Goal: Transaction & Acquisition: Purchase product/service

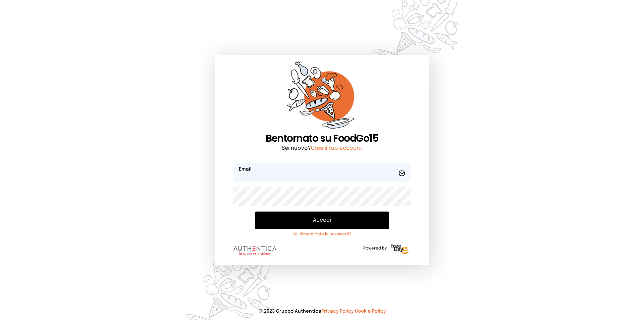
type input "**********"
click at [307, 221] on button "Accedi" at bounding box center [322, 219] width 134 height 17
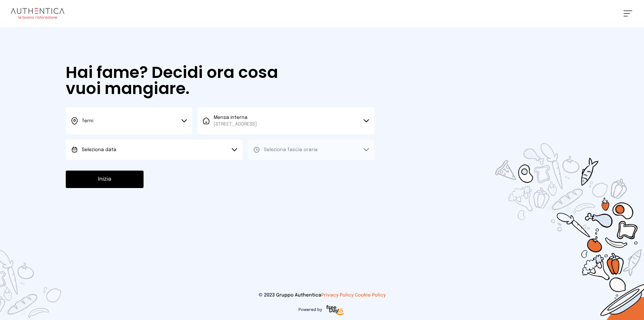
click at [164, 148] on button "Seleziona data" at bounding box center [154, 150] width 177 height 20
drag, startPoint x: 146, startPoint y: 172, endPoint x: 298, endPoint y: 150, distance: 153.5
click at [148, 169] on li "[DATE], [DATE]" at bounding box center [154, 168] width 177 height 17
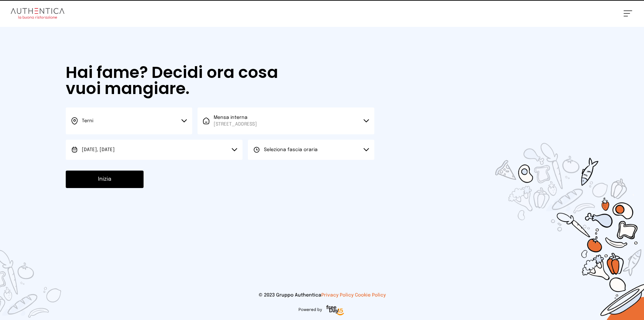
click at [300, 150] on span "Seleziona fascia oraria" at bounding box center [291, 149] width 54 height 5
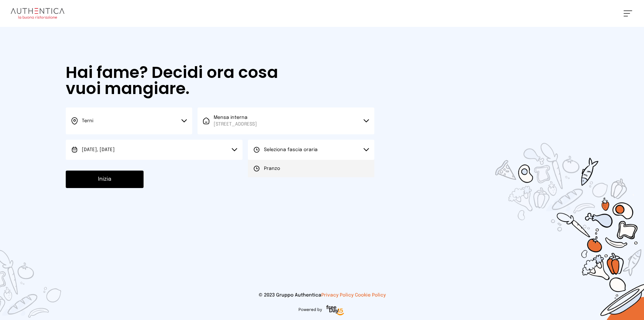
click at [283, 168] on li "Pranzo" at bounding box center [311, 168] width 127 height 17
click at [124, 181] on button "Inizia" at bounding box center [105, 178] width 78 height 17
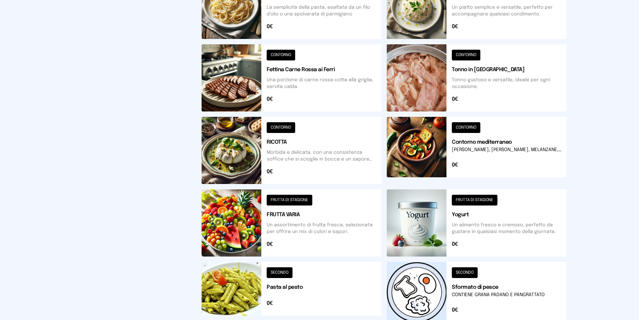
scroll to position [229, 0]
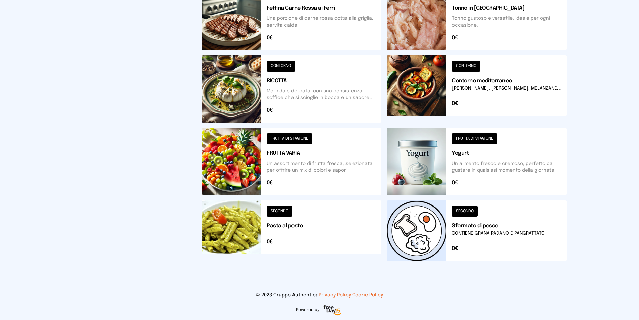
click at [418, 232] on button at bounding box center [477, 230] width 180 height 60
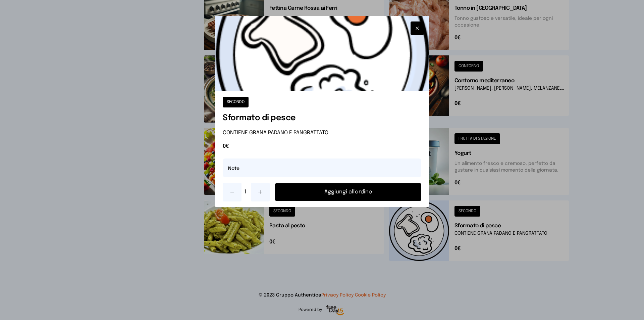
click at [263, 190] on icon at bounding box center [260, 191] width 5 height 5
click at [340, 194] on button "Aggiungi all'ordine" at bounding box center [348, 191] width 146 height 17
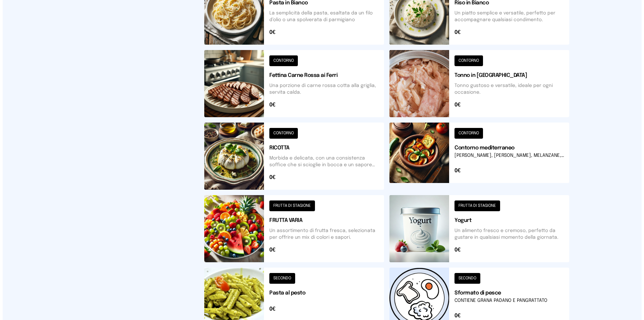
scroll to position [0, 0]
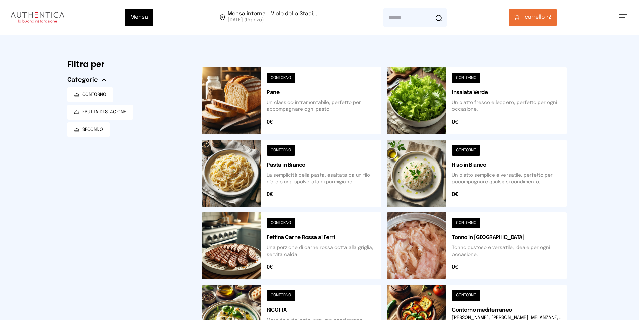
click at [539, 20] on span "carrello •" at bounding box center [537, 17] width 24 height 8
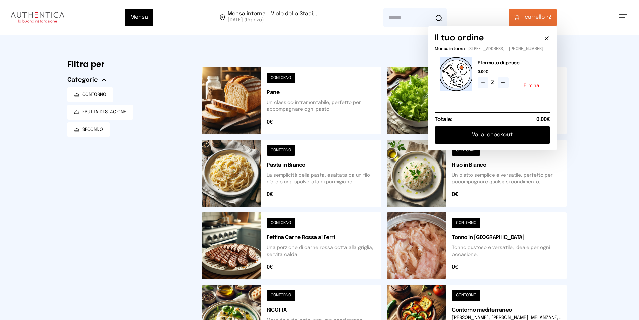
click at [495, 142] on button "Vai al checkout" at bounding box center [492, 134] width 115 height 17
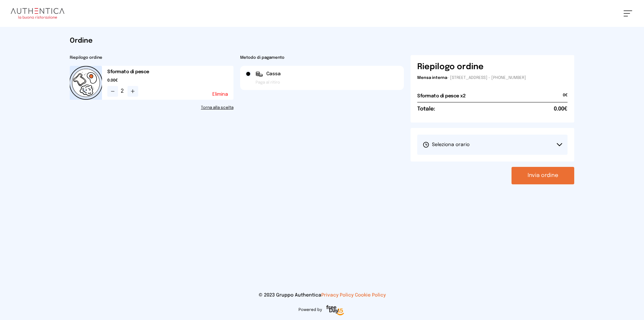
click at [478, 144] on button "Seleziona orario" at bounding box center [492, 145] width 150 height 20
click at [456, 160] on span "1° Turno (13:00 - 15:00)" at bounding box center [448, 163] width 51 height 7
click at [534, 174] on button "Invia ordine" at bounding box center [543, 175] width 63 height 17
